Goal: Check status: Check status

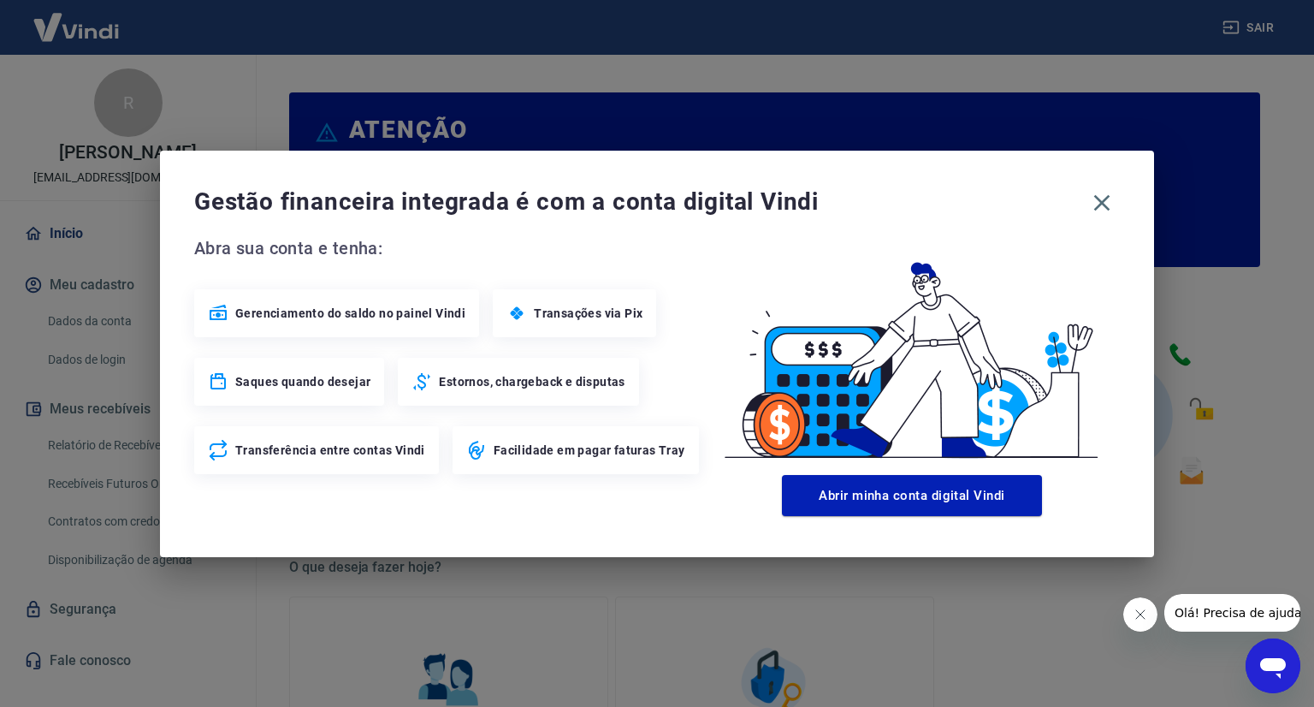
drag, startPoint x: 1108, startPoint y: 199, endPoint x: 986, endPoint y: 255, distance: 134.8
click at [1108, 199] on icon "button" at bounding box center [1101, 202] width 27 height 27
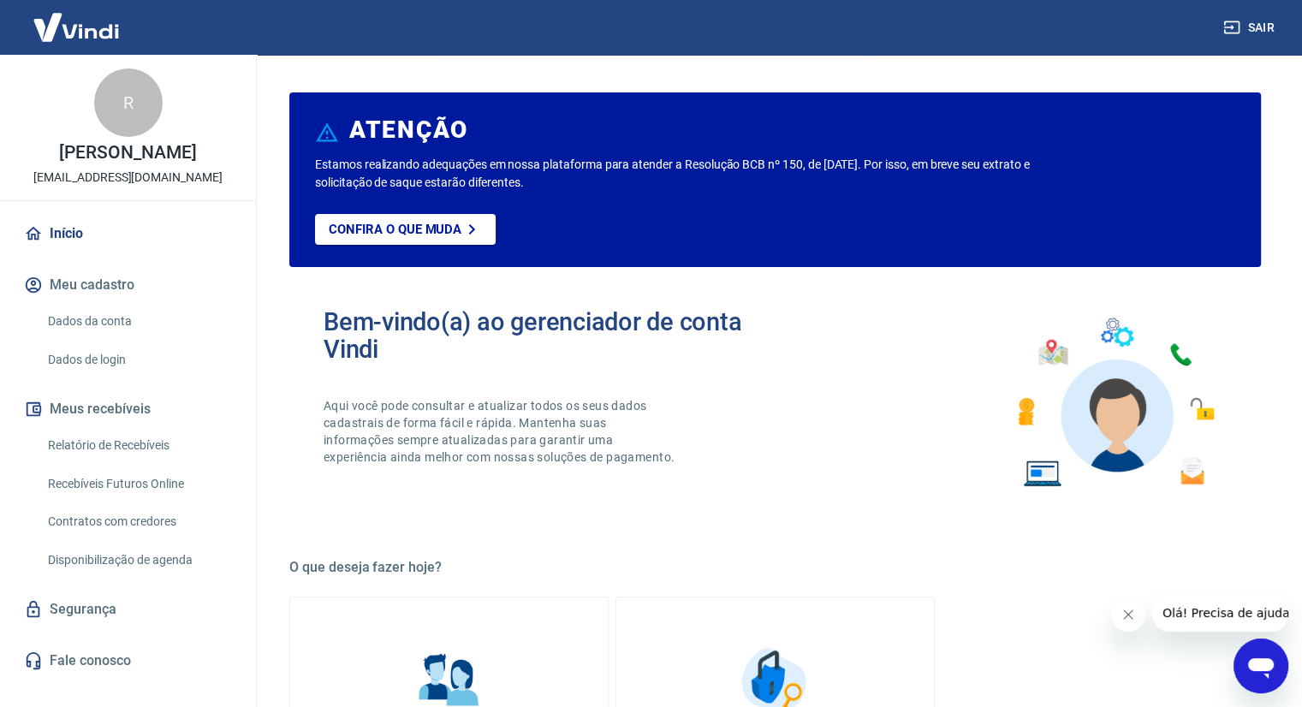
click at [438, 327] on h2 "Bem-vindo(a) ao gerenciador de conta Vindi" at bounding box center [549, 335] width 452 height 55
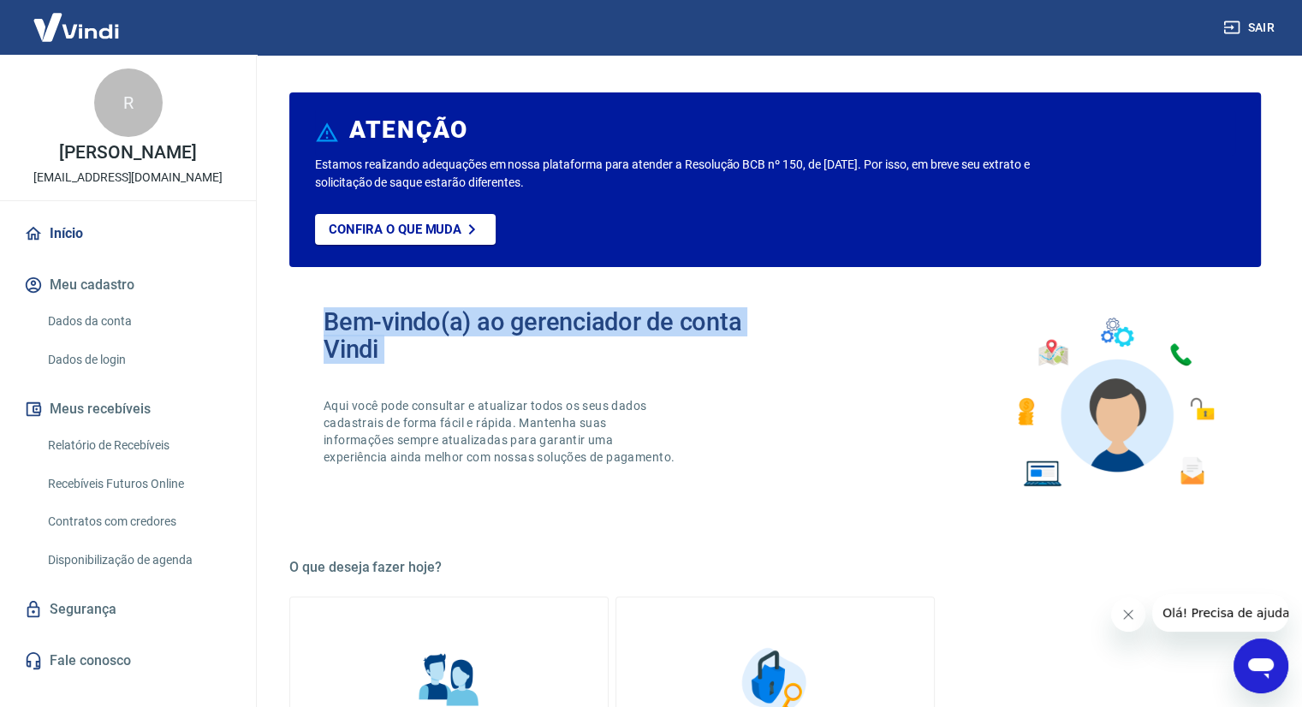
click at [438, 327] on h2 "Bem-vindo(a) ao gerenciador de conta Vindi" at bounding box center [549, 335] width 452 height 55
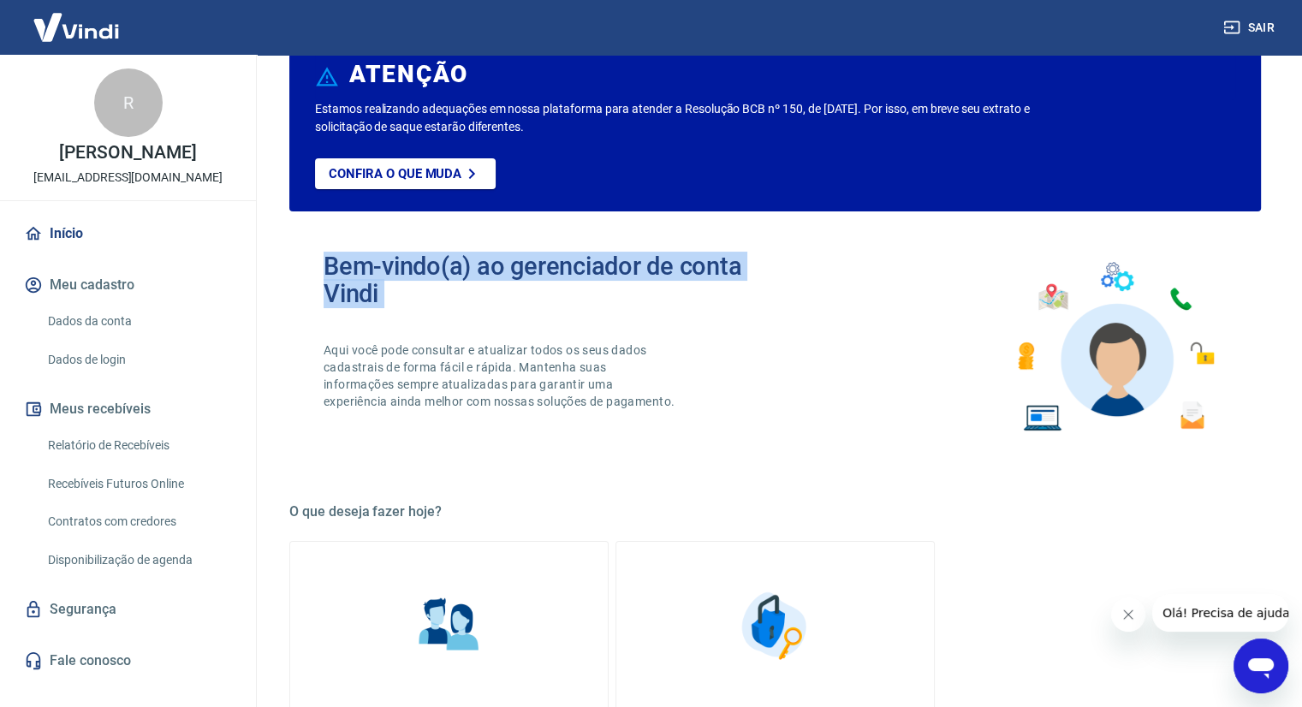
scroll to position [86, 0]
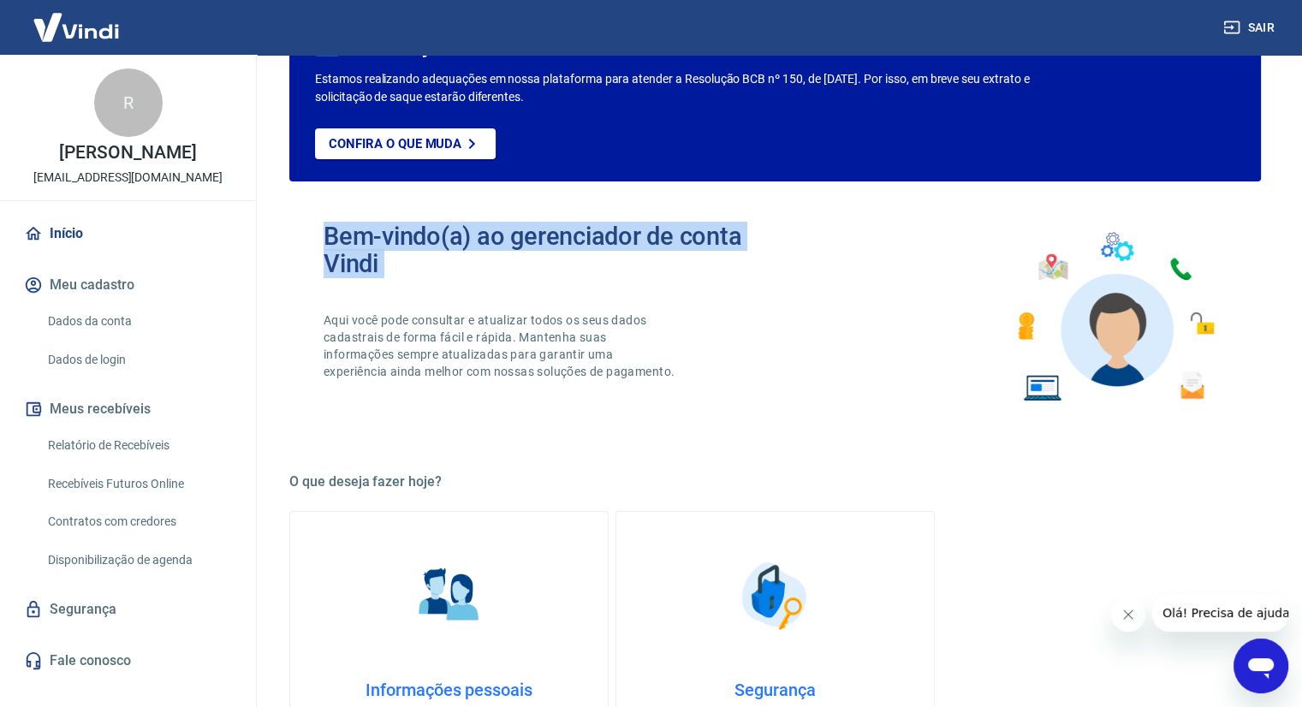
click at [118, 440] on link "Relatório de Recebíveis" at bounding box center [138, 445] width 194 height 35
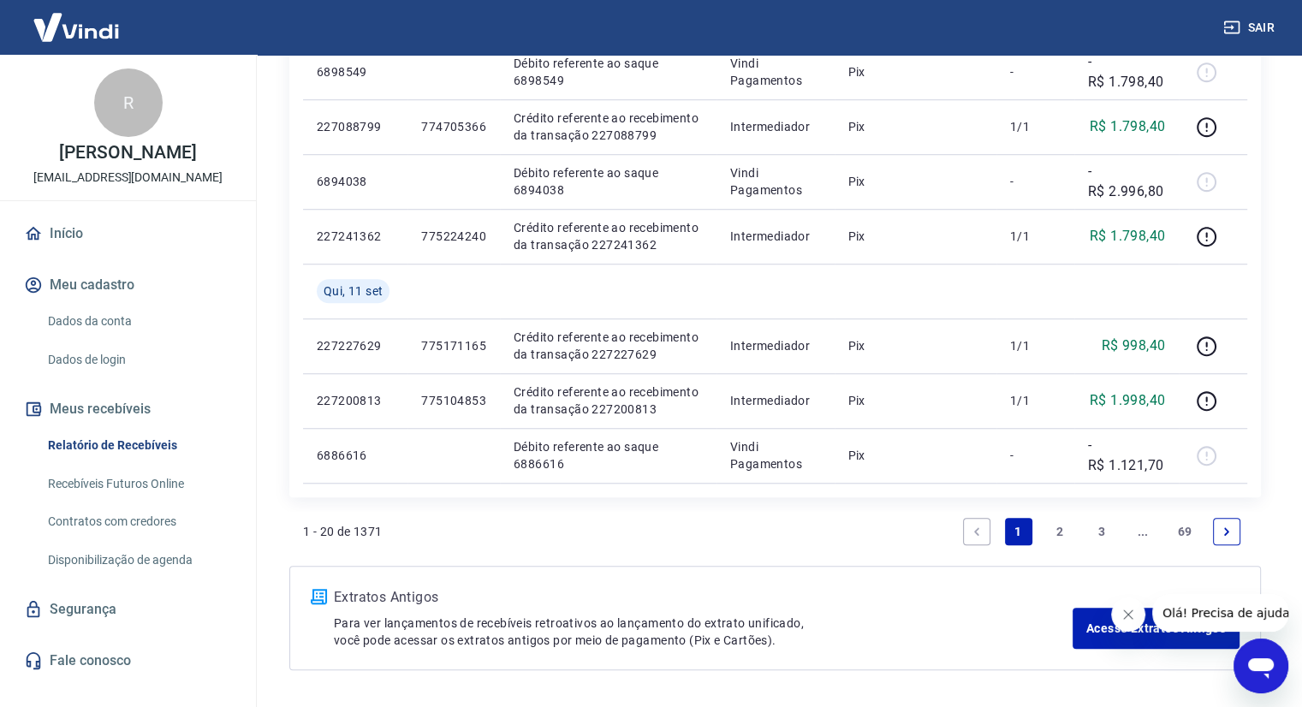
scroll to position [1262, 0]
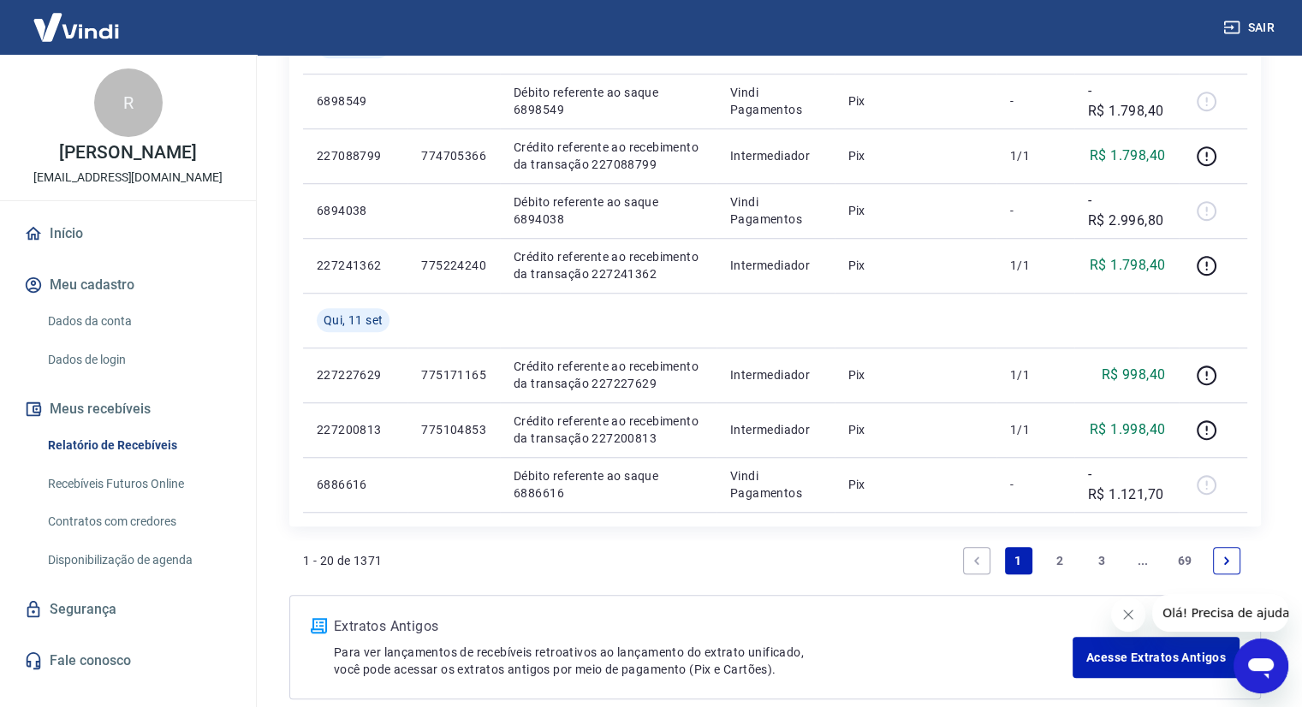
click at [1058, 551] on link "2" at bounding box center [1059, 560] width 27 height 27
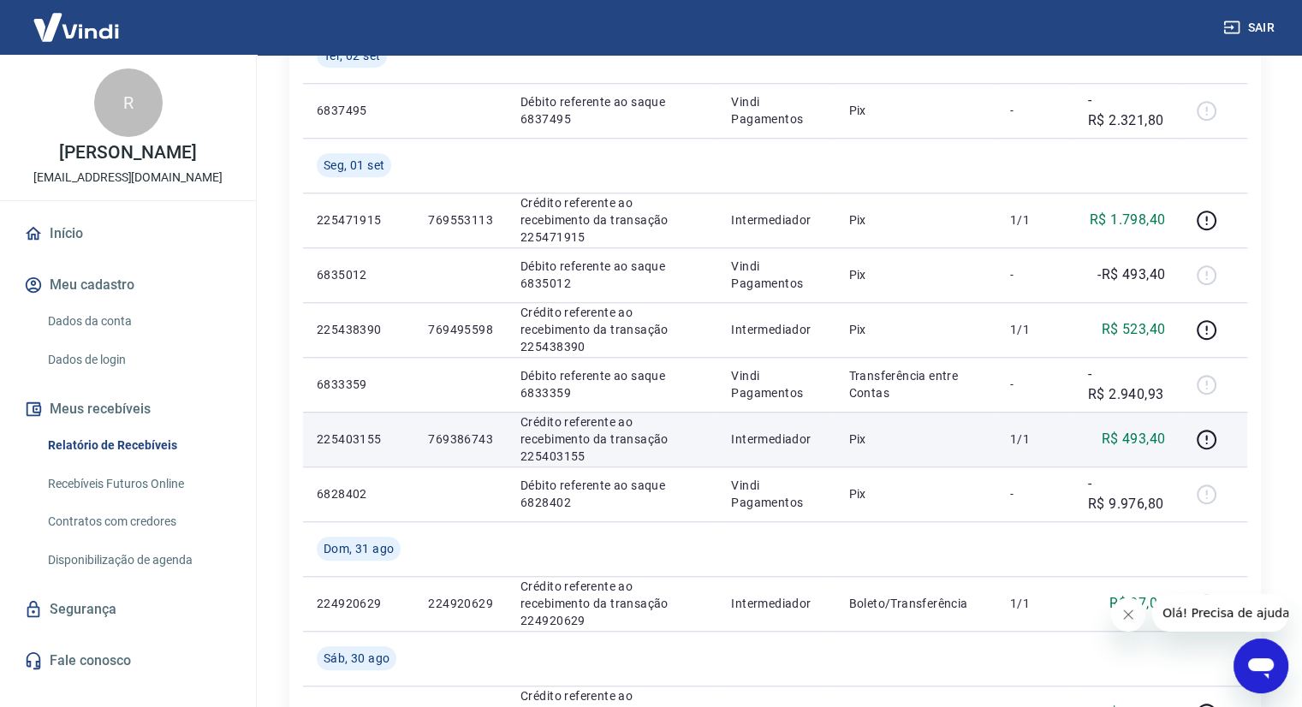
scroll to position [1284, 0]
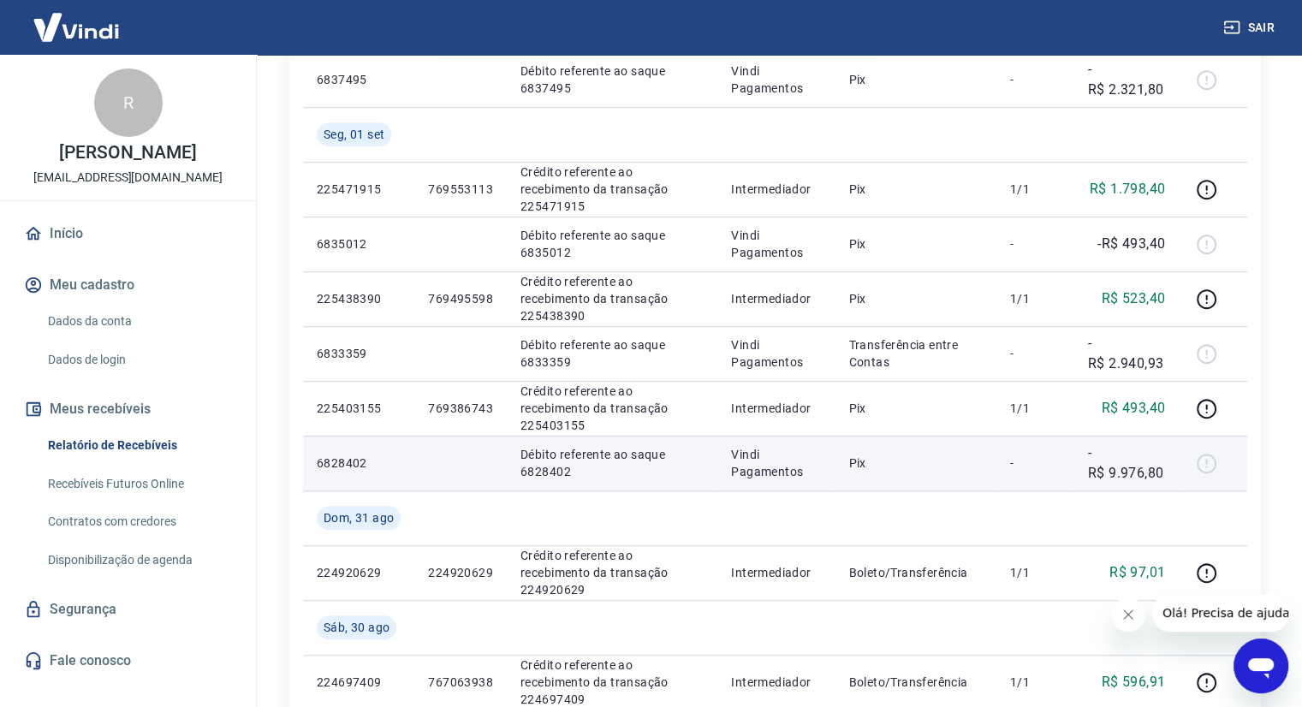
click at [1126, 480] on p "-R$ 9.976,80" at bounding box center [1126, 462] width 77 height 41
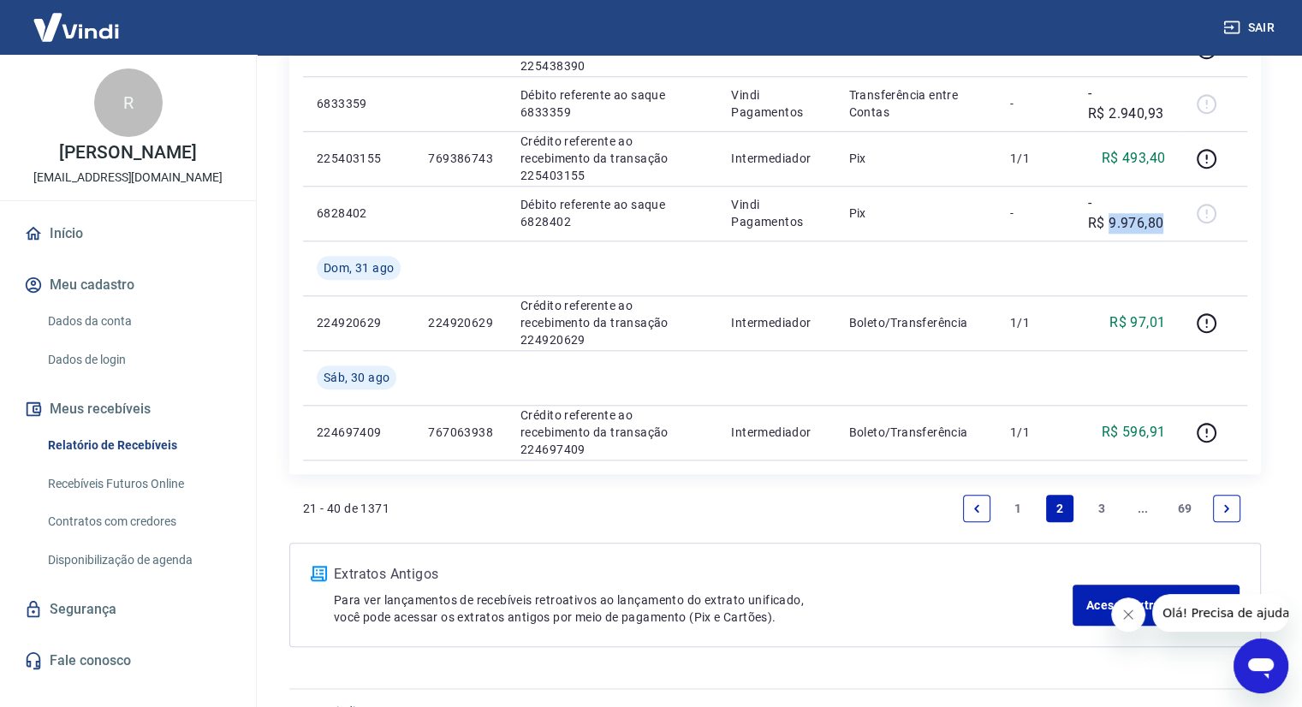
scroll to position [1540, 0]
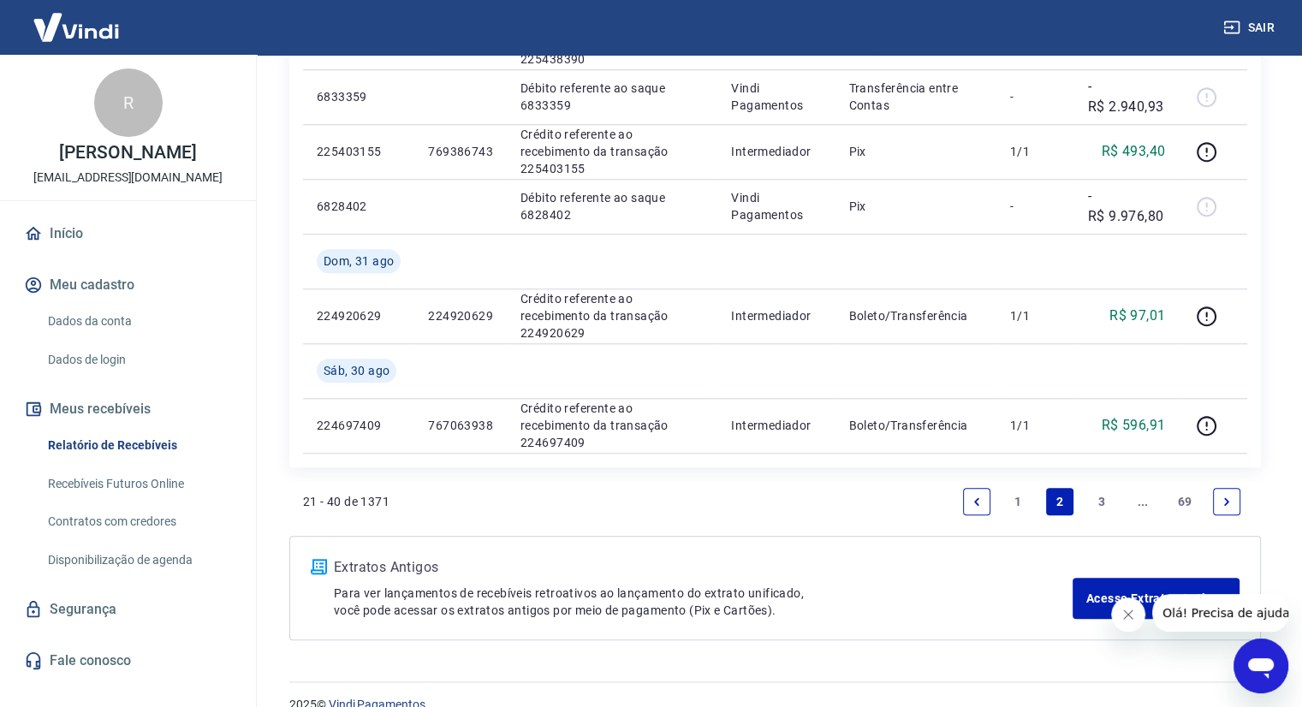
click at [1096, 497] on link "3" at bounding box center [1101, 501] width 27 height 27
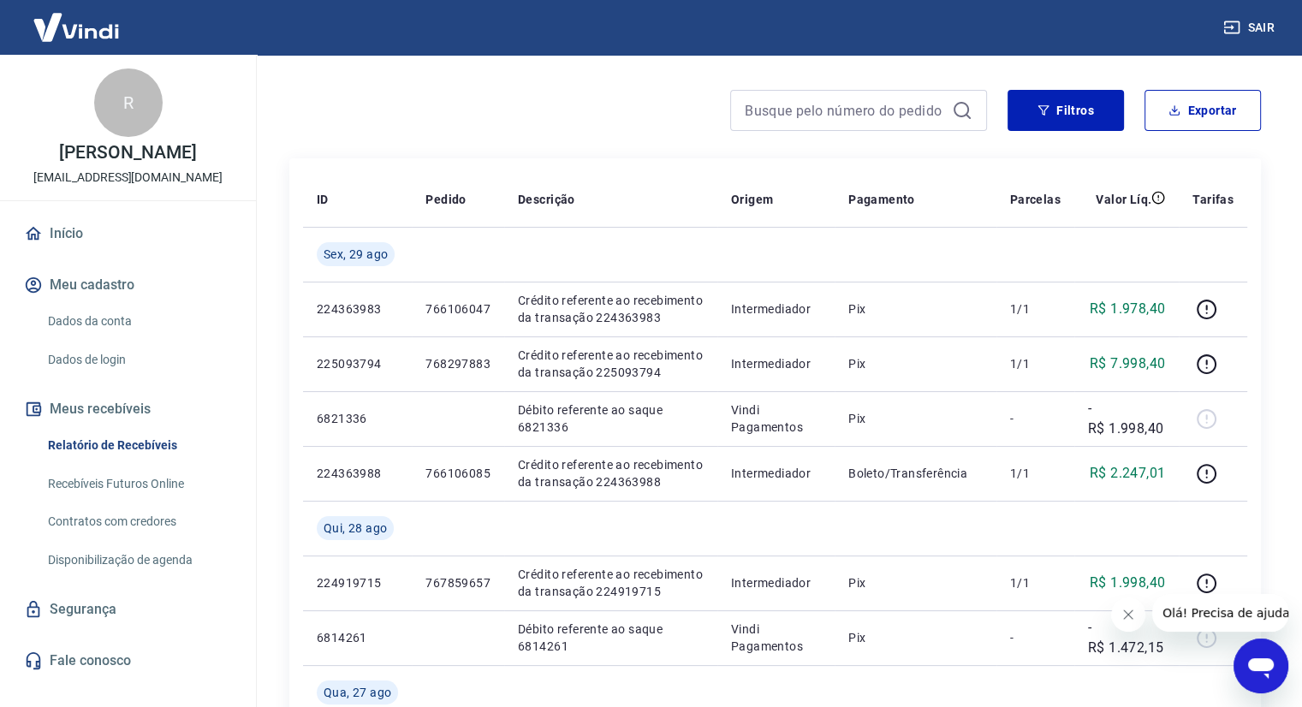
scroll to position [86, 0]
